Goal: Contribute content: Complete application form

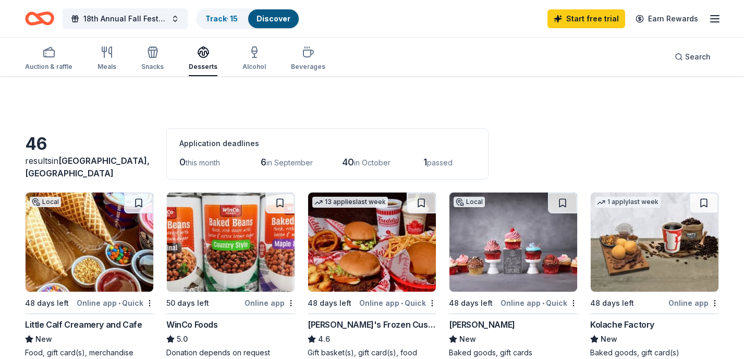
scroll to position [682, 0]
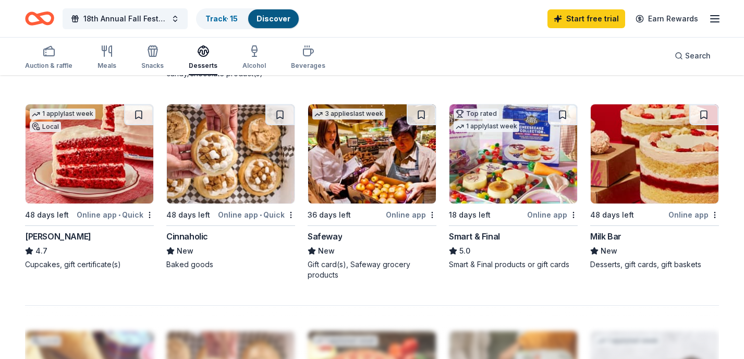
click at [607, 243] on div "Milk Bar New Desserts, gift cards, gift baskets" at bounding box center [654, 250] width 129 height 40
click at [55, 57] on div "button" at bounding box center [48, 51] width 47 height 13
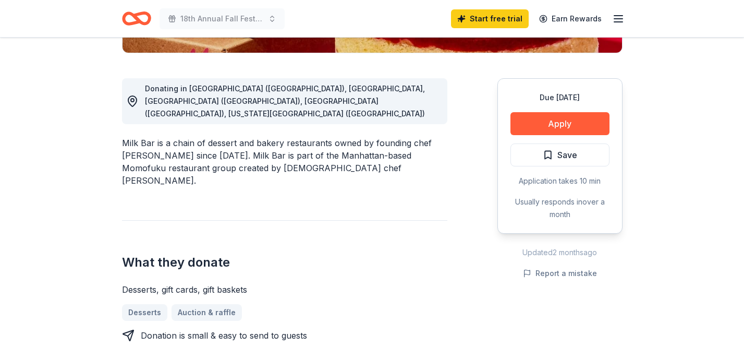
scroll to position [263, 0]
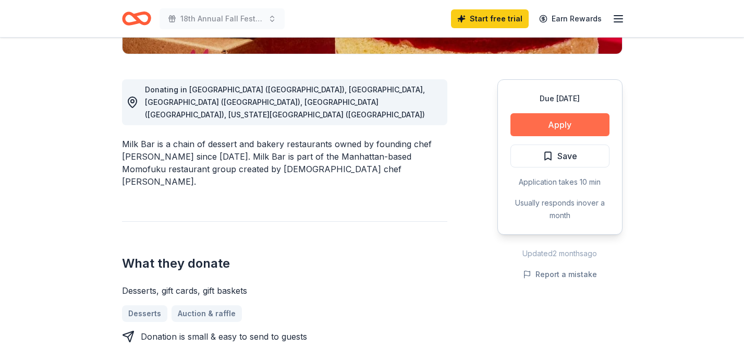
click at [554, 118] on button "Apply" at bounding box center [560, 124] width 99 height 23
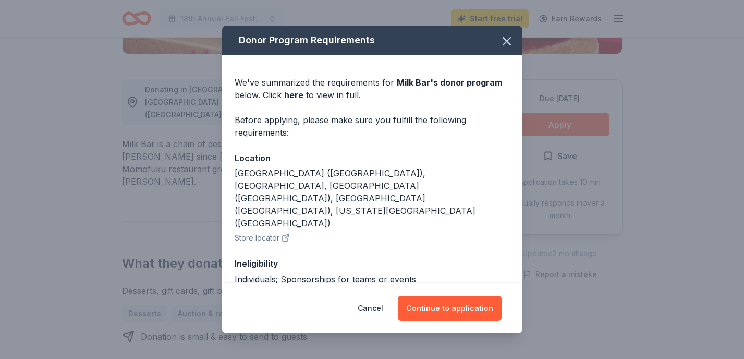
scroll to position [61, 0]
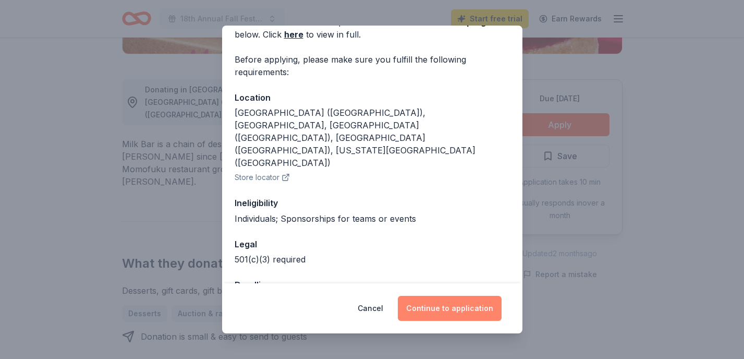
click at [475, 298] on button "Continue to application" at bounding box center [450, 308] width 104 height 25
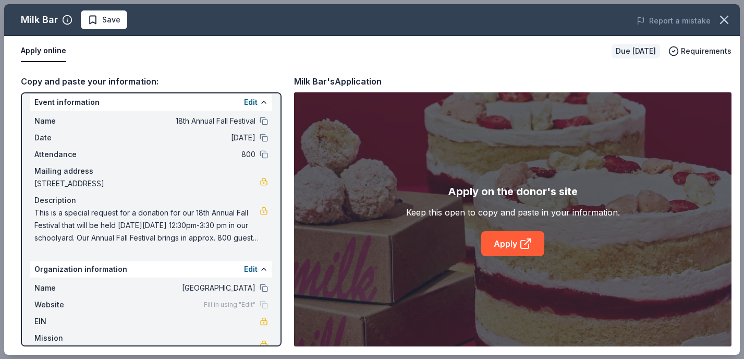
scroll to position [19, 0]
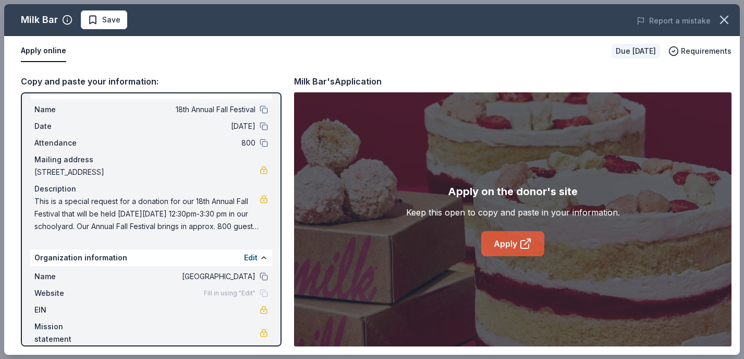
click at [522, 247] on icon at bounding box center [526, 243] width 13 height 13
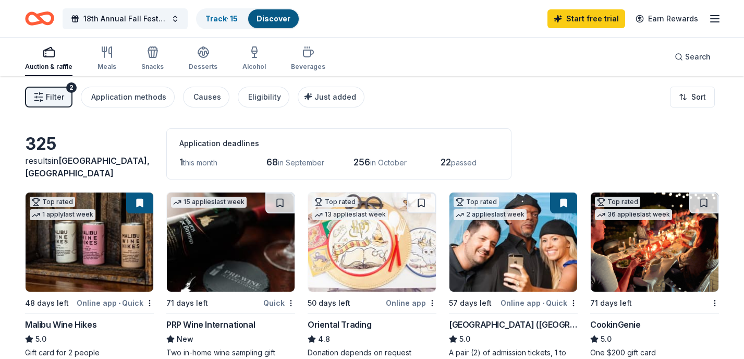
click at [118, 255] on img at bounding box center [90, 241] width 128 height 99
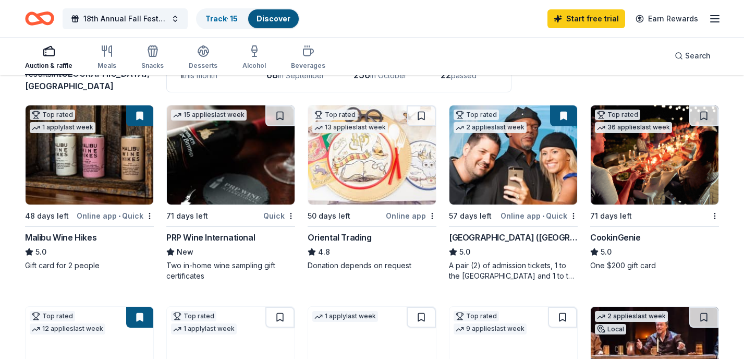
scroll to position [91, 0]
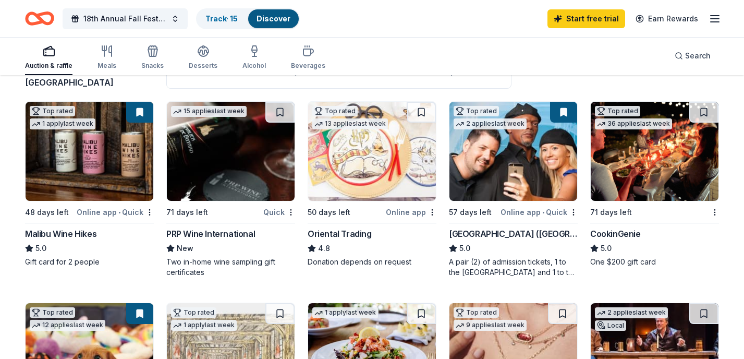
click at [645, 165] on img at bounding box center [655, 151] width 128 height 99
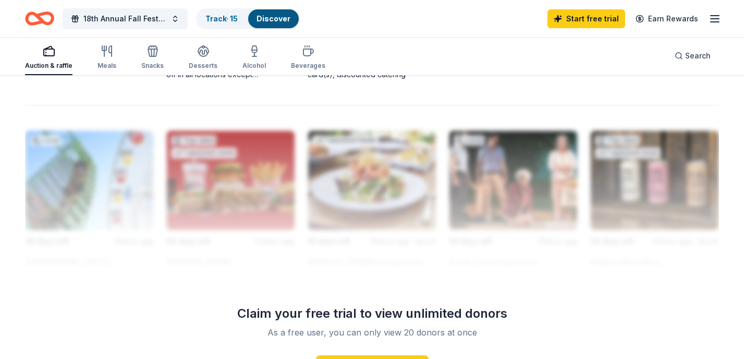
scroll to position [899, 0]
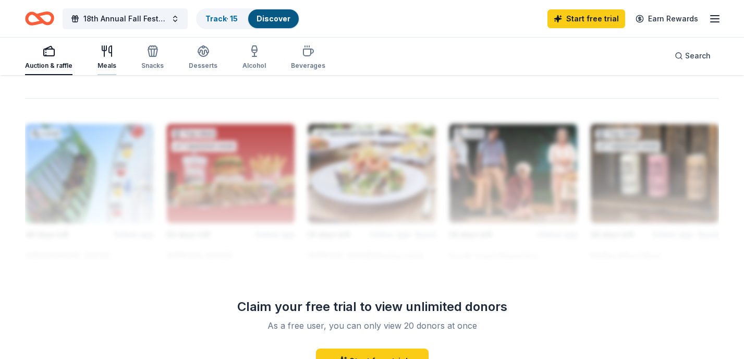
click at [103, 61] on div "Meals" at bounding box center [107, 57] width 19 height 25
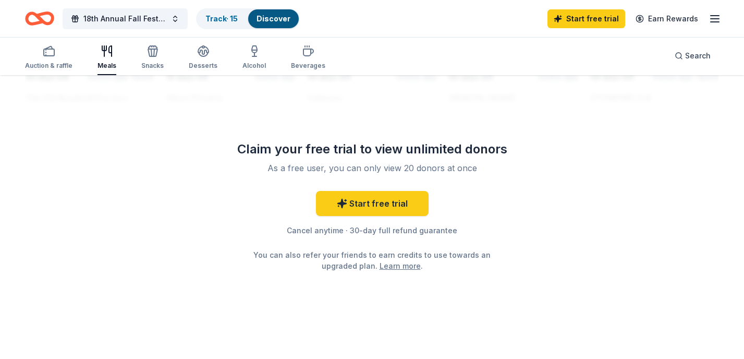
scroll to position [1057, 0]
click at [144, 52] on div "button" at bounding box center [152, 51] width 22 height 13
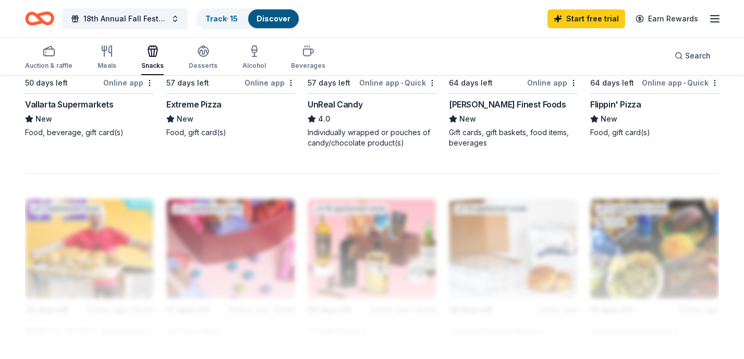
scroll to position [828, 0]
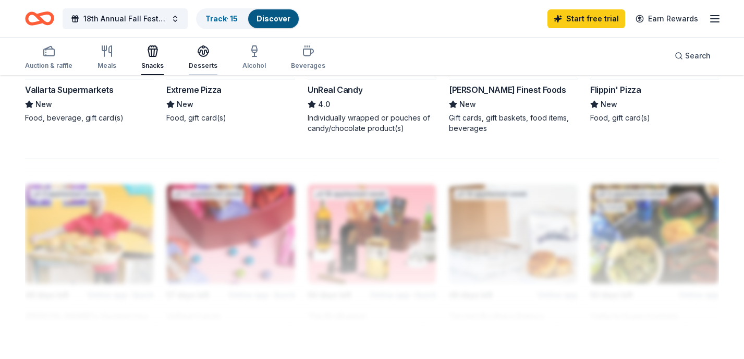
click at [198, 56] on icon "button" at bounding box center [203, 51] width 13 height 13
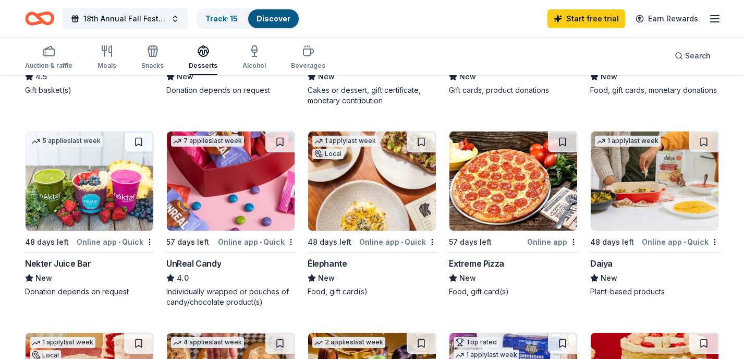
scroll to position [457, 0]
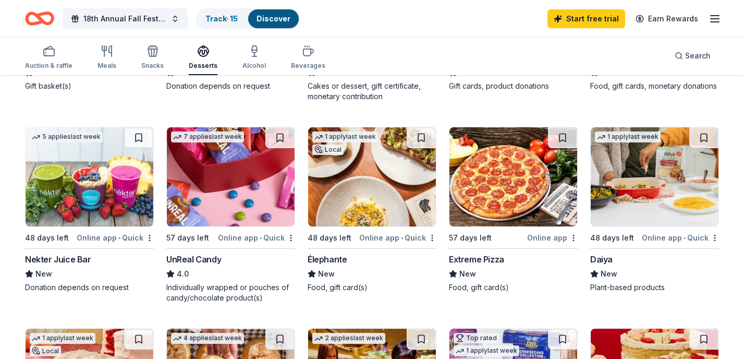
click at [86, 191] on img at bounding box center [90, 176] width 128 height 99
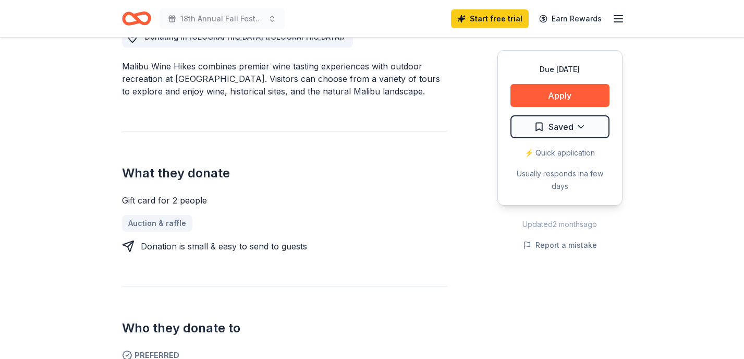
scroll to position [308, 0]
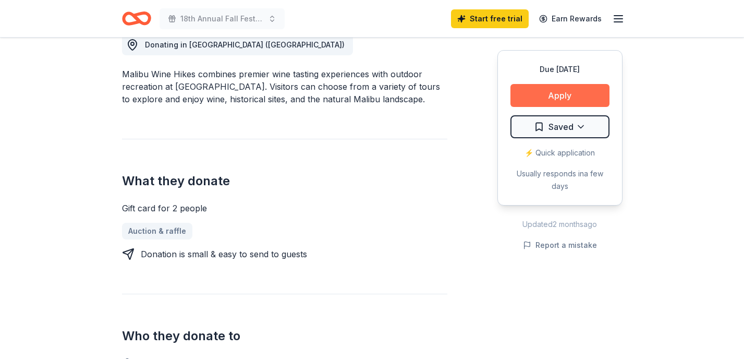
click at [568, 102] on button "Apply" at bounding box center [560, 95] width 99 height 23
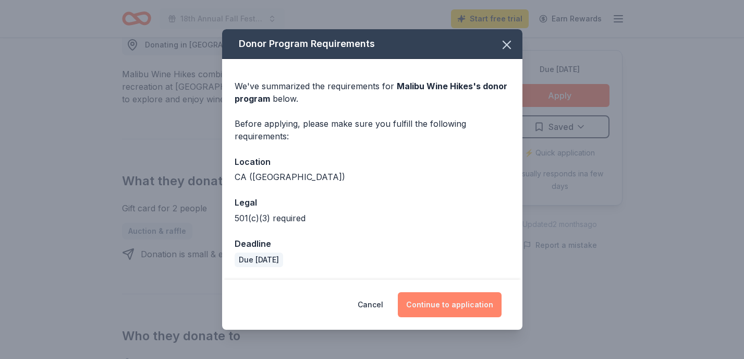
click at [440, 303] on button "Continue to application" at bounding box center [450, 304] width 104 height 25
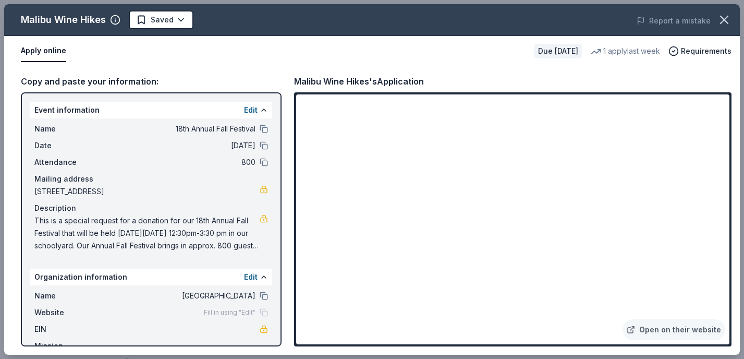
scroll to position [19, 0]
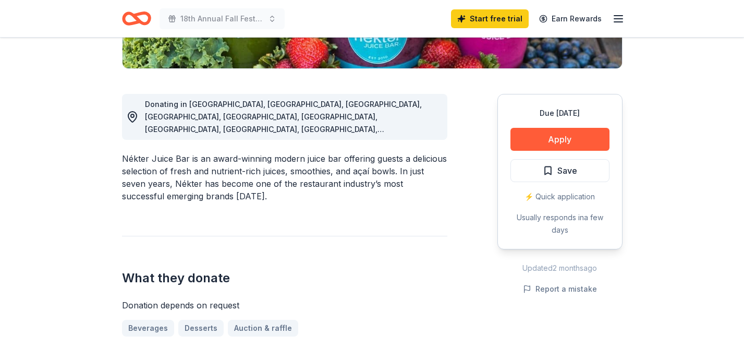
scroll to position [236, 0]
